Goal: Check status: Check status

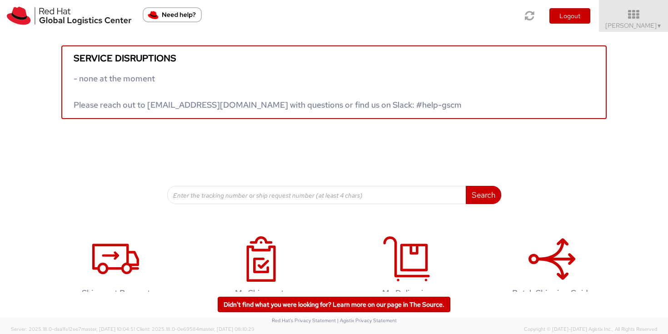
drag, startPoint x: 661, startPoint y: 23, endPoint x: 644, endPoint y: 55, distance: 35.7
click at [661, 23] on span "▼" at bounding box center [658, 25] width 5 height 7
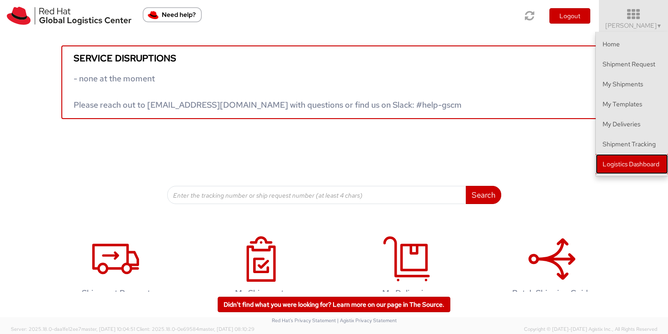
click at [642, 161] on link "Logistics Dashboard" at bounding box center [631, 164] width 72 height 20
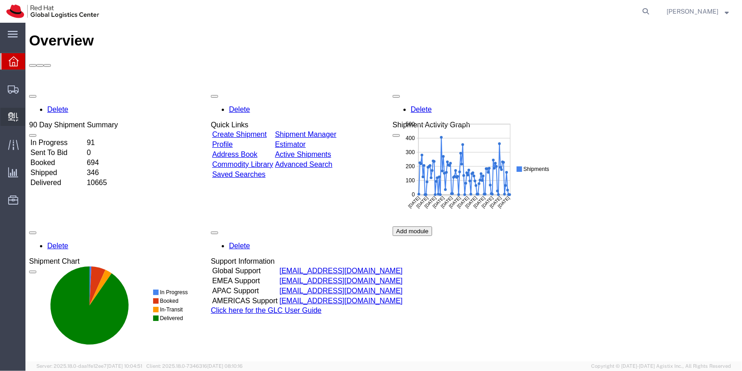
click at [31, 117] on span "Internal Delivery" at bounding box center [28, 117] width 6 height 18
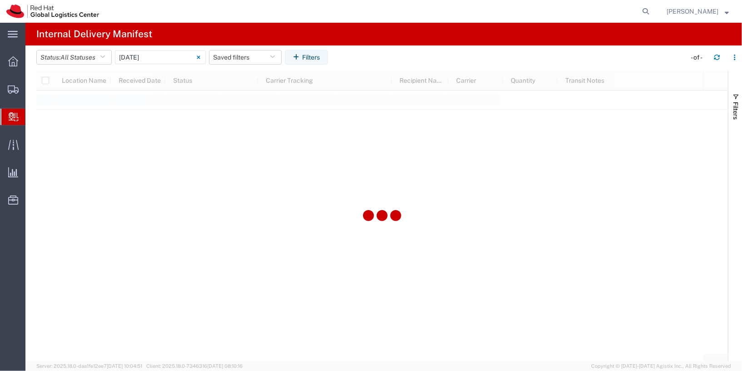
type input "[DATE]"
type input "[DATE] - [DATE]"
click at [170, 57] on input "[DATE] - [DATE]" at bounding box center [160, 57] width 91 height 14
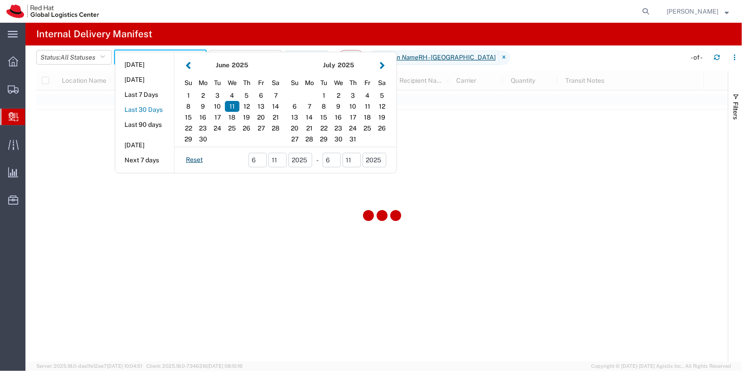
click at [148, 108] on button "Last 30 Days" at bounding box center [144, 110] width 59 height 14
type input "Last 30 Days"
type input "[DATE] - [DATE]"
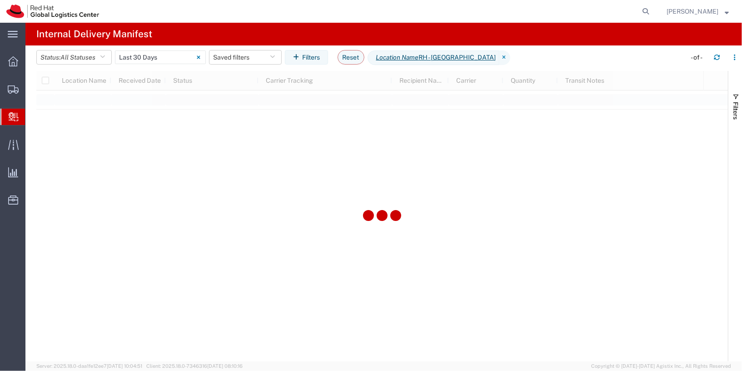
click at [18, 115] on icon at bounding box center [14, 116] width 10 height 9
click at [32, 118] on span "Internal Delivery" at bounding box center [28, 117] width 7 height 18
click at [176, 57] on input "[DATE] - [DATE]" at bounding box center [160, 57] width 91 height 14
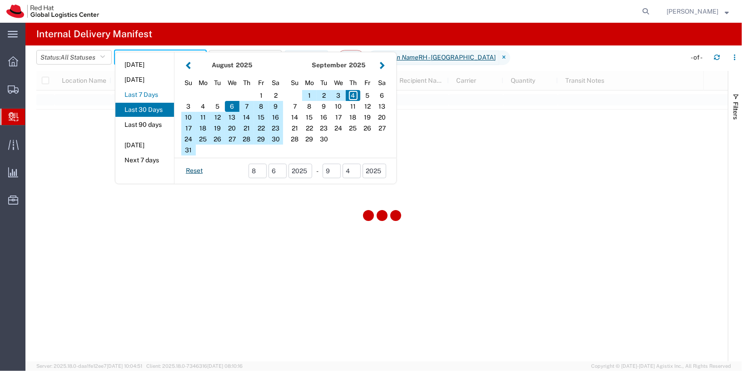
click at [146, 98] on button "Last 7 Days" at bounding box center [144, 95] width 59 height 14
type input "Last 7 Days"
type input "[DATE] - [DATE]"
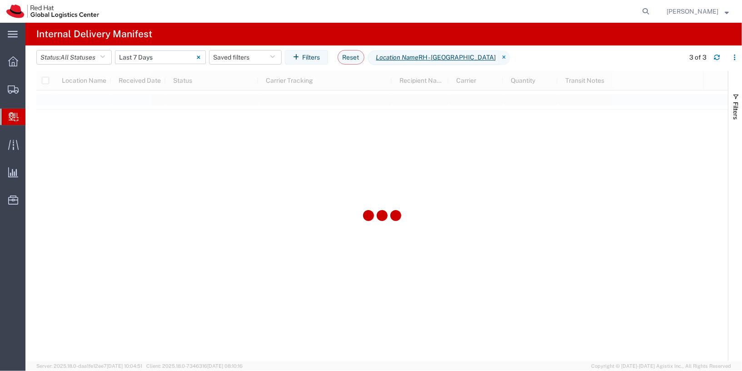
click at [158, 63] on input "[DATE] - [DATE]" at bounding box center [160, 57] width 91 height 14
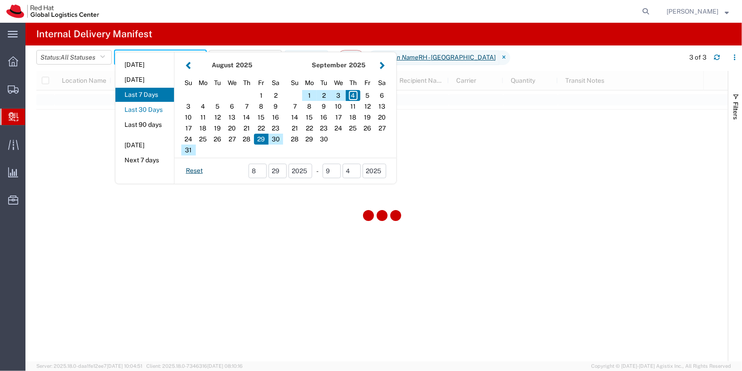
click at [153, 110] on button "Last 30 Days" at bounding box center [144, 110] width 59 height 14
type input "Last 30 Days"
type input "[DATE] - [DATE]"
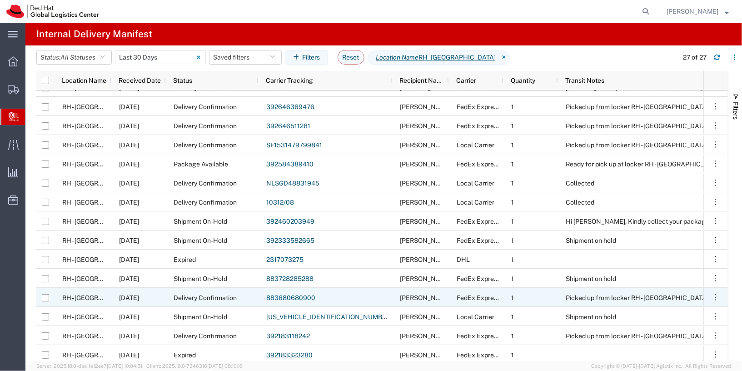
scroll to position [32, 0]
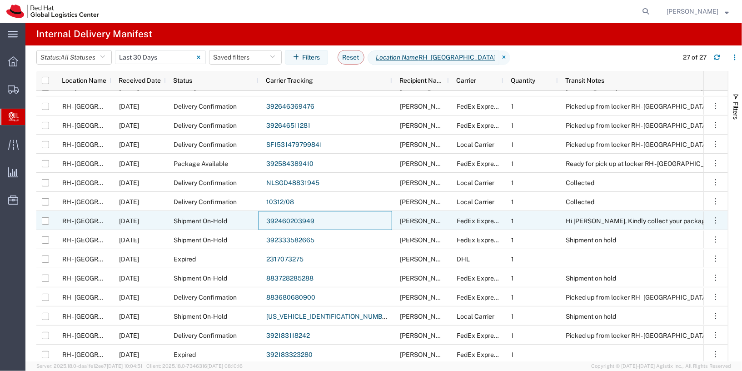
click at [289, 221] on link "392460203949" at bounding box center [290, 220] width 48 height 7
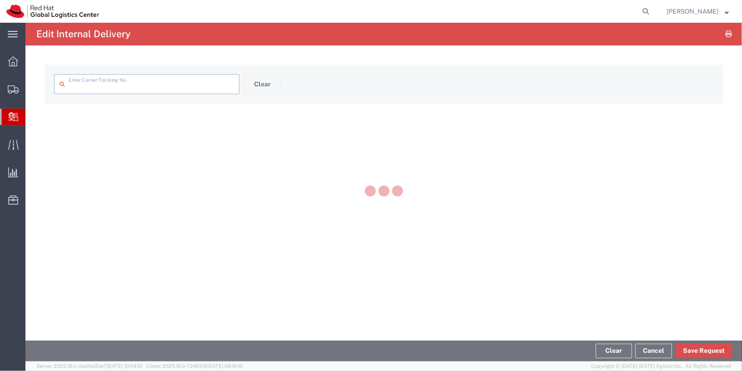
type input "392460203949"
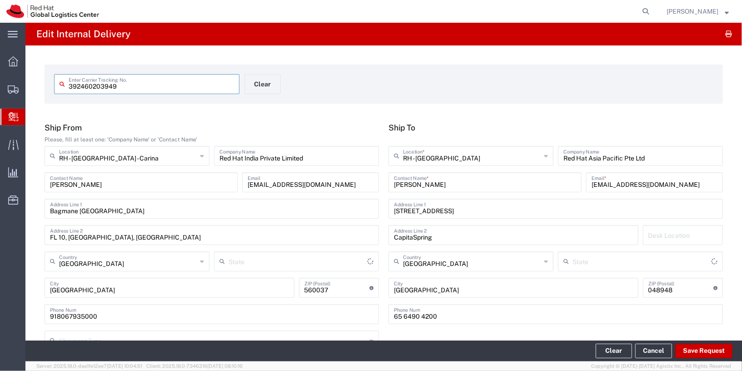
type input "[GEOGRAPHIC_DATA]"
type input "Your Packaging"
type input "International Priority EOD"
type input "FedEx Express"
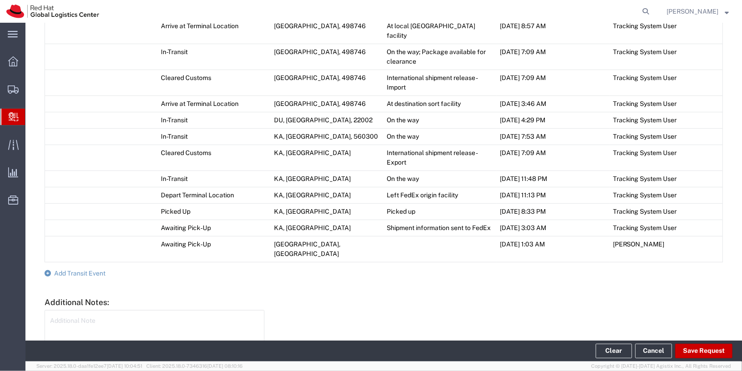
scroll to position [634, 0]
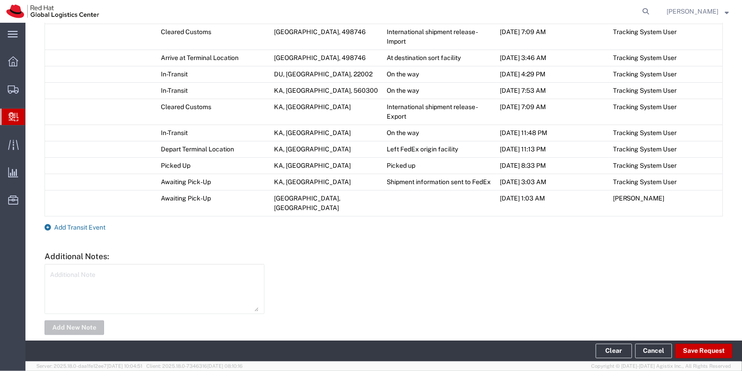
click at [81, 223] on span "Add Transit Event" at bounding box center [79, 226] width 51 height 7
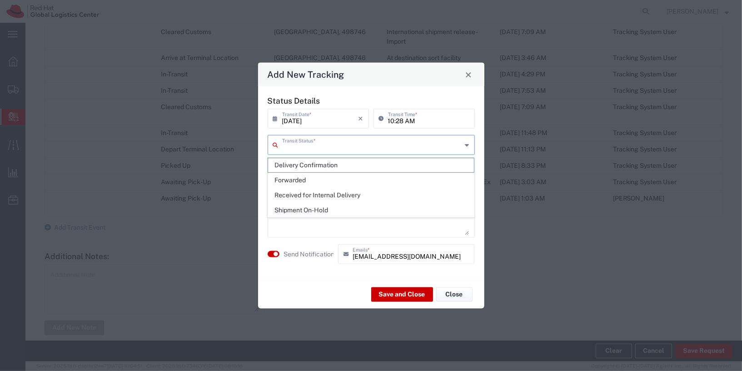
click at [353, 150] on input "text" at bounding box center [372, 144] width 180 height 16
click at [330, 166] on span "Delivery Confirmation" at bounding box center [371, 165] width 206 height 14
type input "Delivery Confirmation"
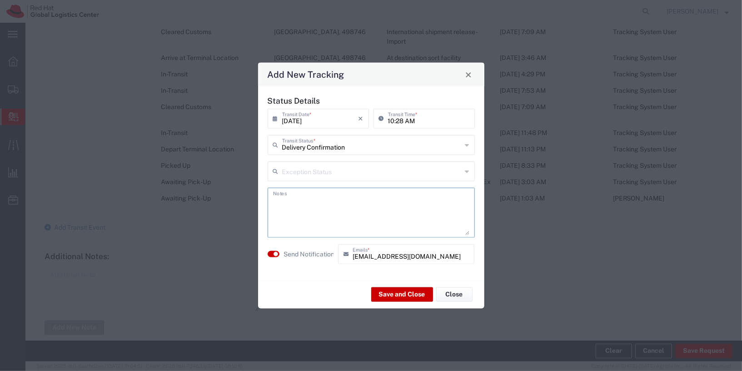
click at [330, 202] on textarea at bounding box center [371, 212] width 196 height 45
type textarea "Collected"
click at [271, 251] on button "button" at bounding box center [273, 254] width 12 height 6
click at [391, 295] on button "Save and Close" at bounding box center [402, 294] width 62 height 15
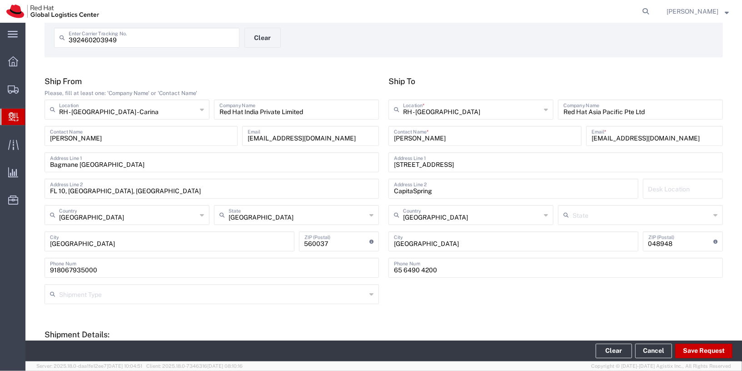
scroll to position [0, 0]
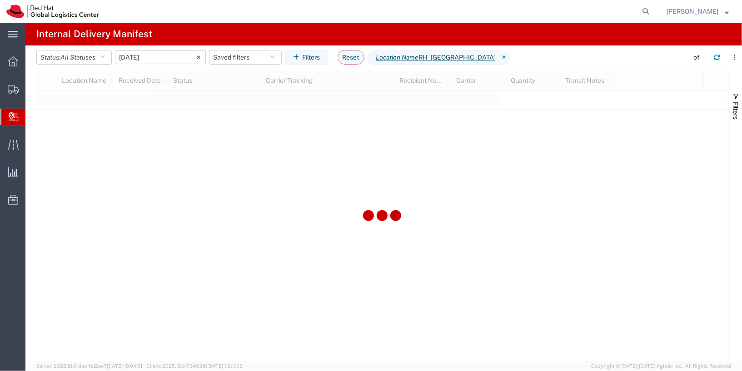
click at [170, 59] on input "[DATE] - [DATE]" at bounding box center [160, 57] width 91 height 14
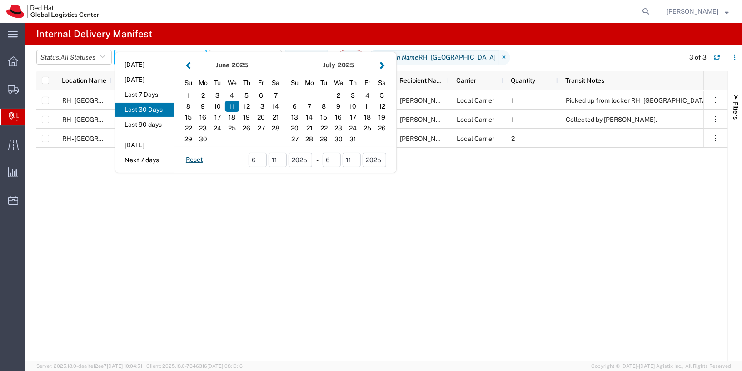
click at [149, 113] on button "Last 30 Days" at bounding box center [144, 110] width 59 height 14
type input "Last 30 Days"
type input "[DATE] - [DATE]"
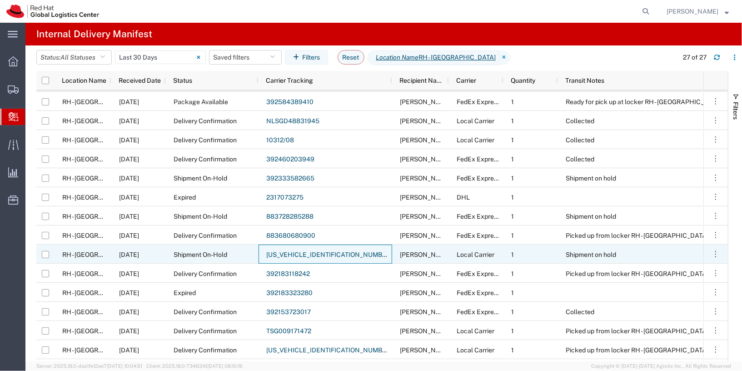
click at [318, 254] on link "[US_VEHICLE_IDENTIFICATION_NUMBER]" at bounding box center [329, 254] width 126 height 7
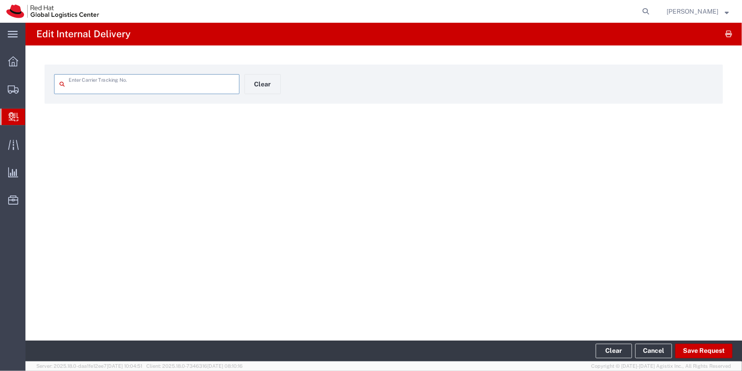
type input "[US_VEHICLE_IDENTIFICATION_NUMBER]"
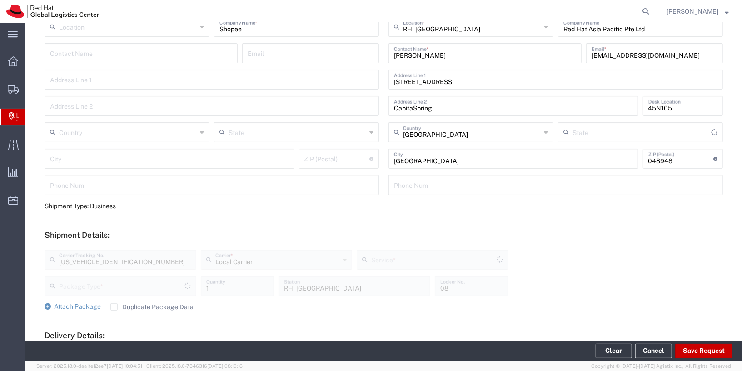
type input "Your Packaging"
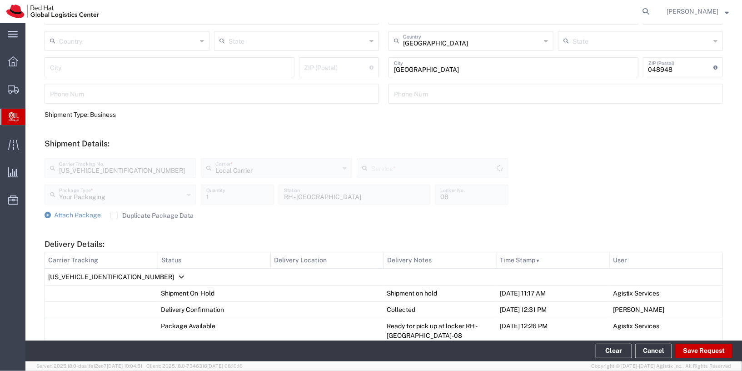
type input "Local_Ground"
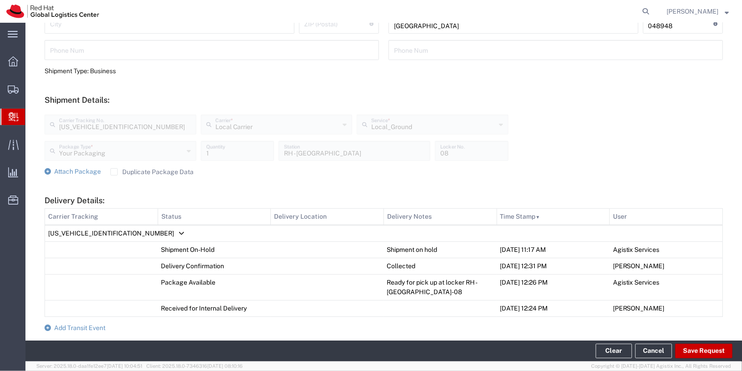
scroll to position [301, 0]
